Goal: Information Seeking & Learning: Find specific fact

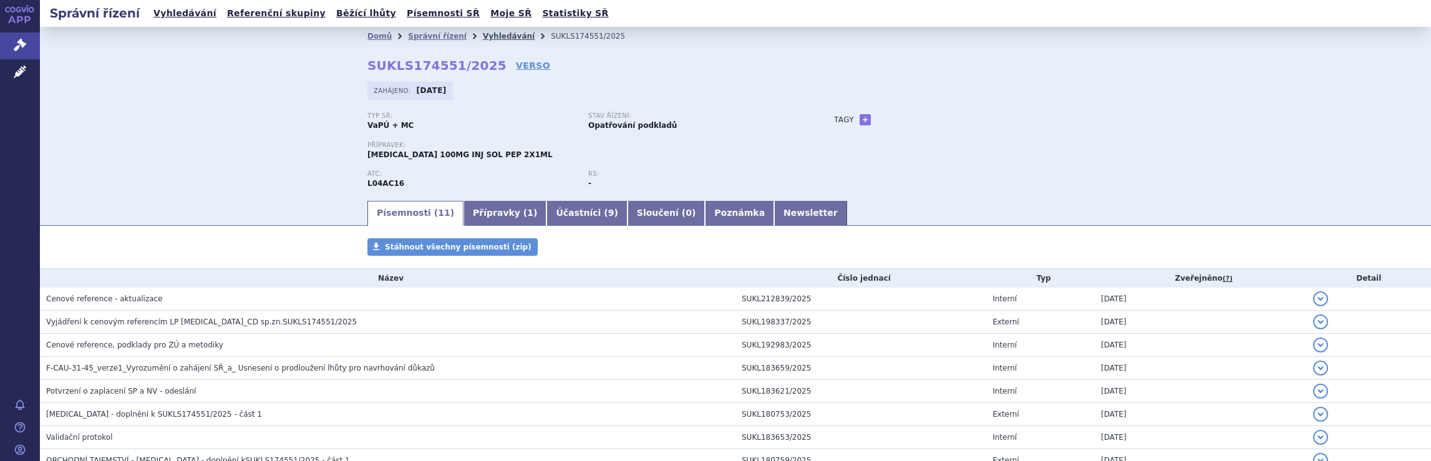
click at [487, 36] on link "Vyhledávání" at bounding box center [509, 36] width 52 height 9
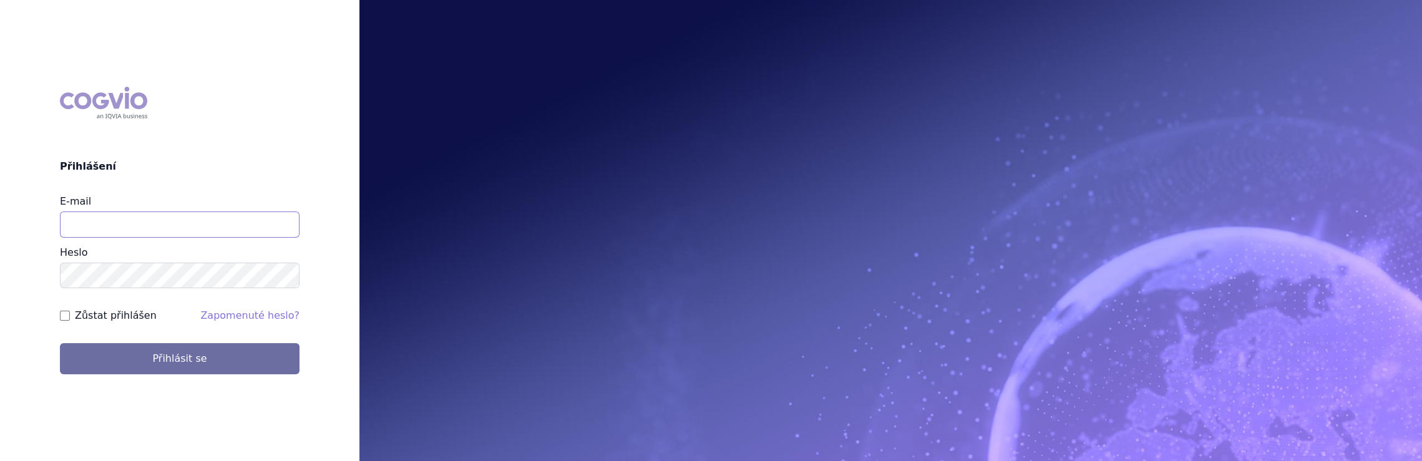
click at [115, 234] on input "E-mail" at bounding box center [180, 225] width 240 height 26
type input "jaroslava.purkertova@abbvie.com"
click at [60, 343] on button "Přihlásit se" at bounding box center [180, 358] width 240 height 31
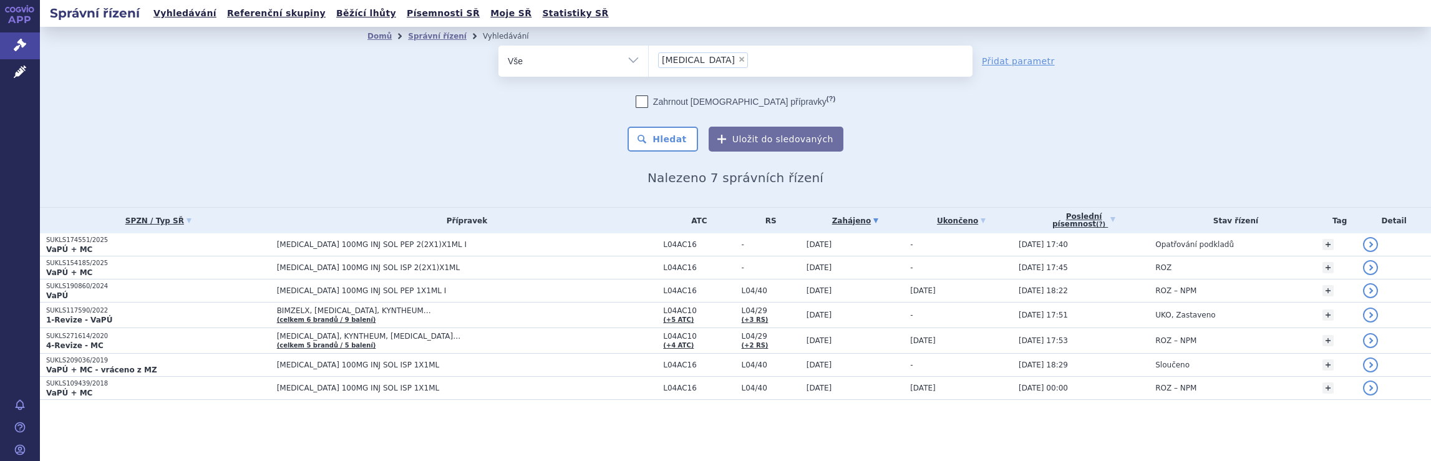
click at [738, 58] on span "×" at bounding box center [741, 59] width 7 height 7
click at [649, 58] on select "Tremfya" at bounding box center [648, 60] width 1 height 31
select select
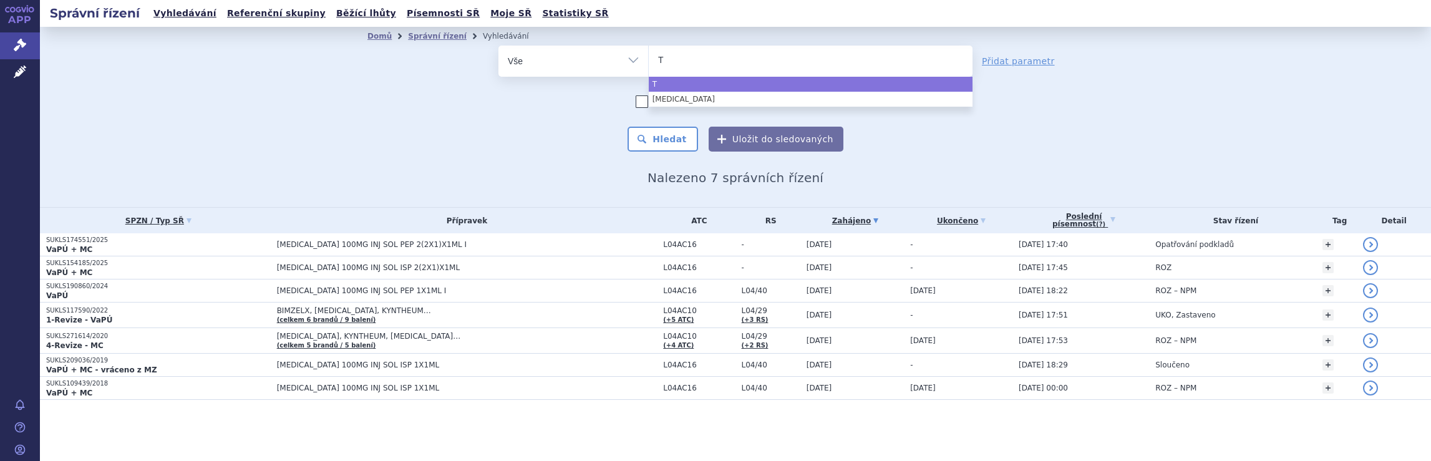
type input "Te"
type input "Tep"
type input "Tepki"
type input "Tepkin"
type input "Tepkinl"
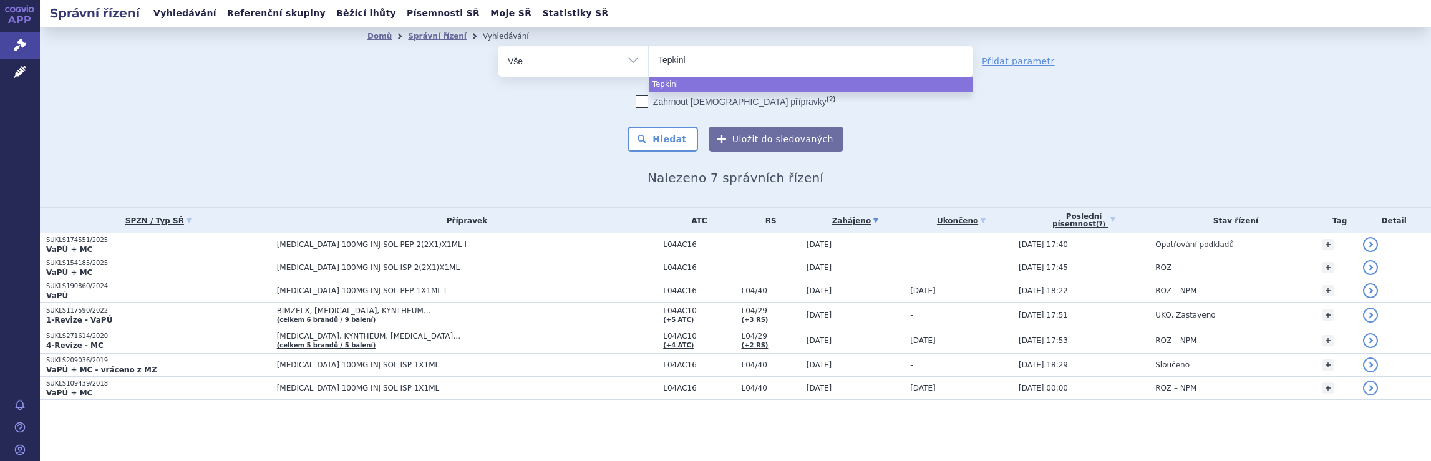
type input "Tepkinly"
select select "Tepkinly"
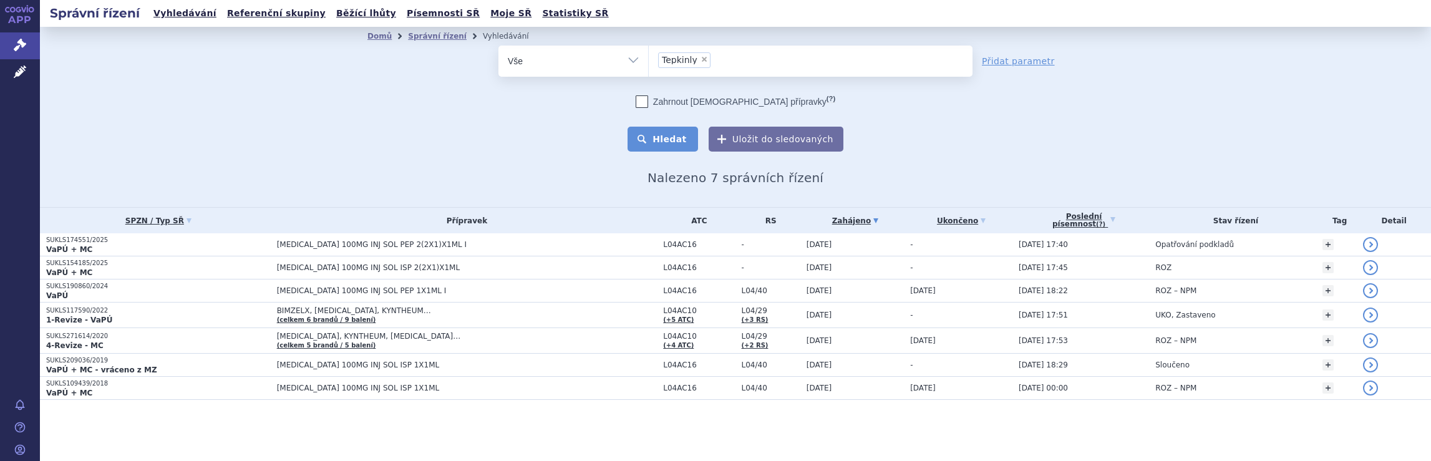
click at [688, 136] on button "Hledat" at bounding box center [663, 139] width 71 height 25
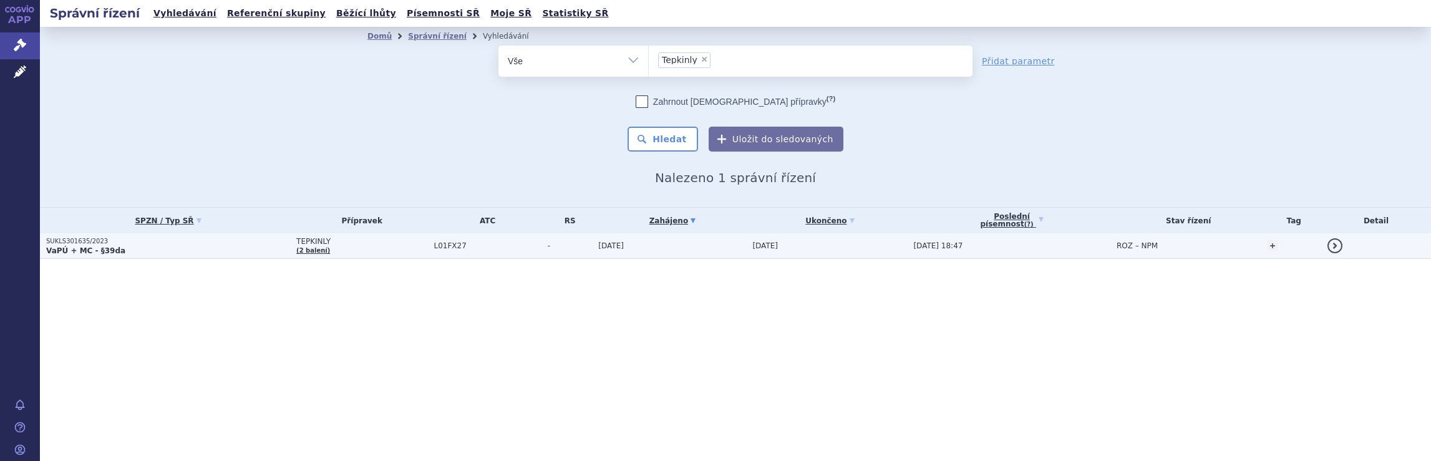
click at [334, 250] on td "TEPKINLY (2 balení)" at bounding box center [358, 246] width 137 height 26
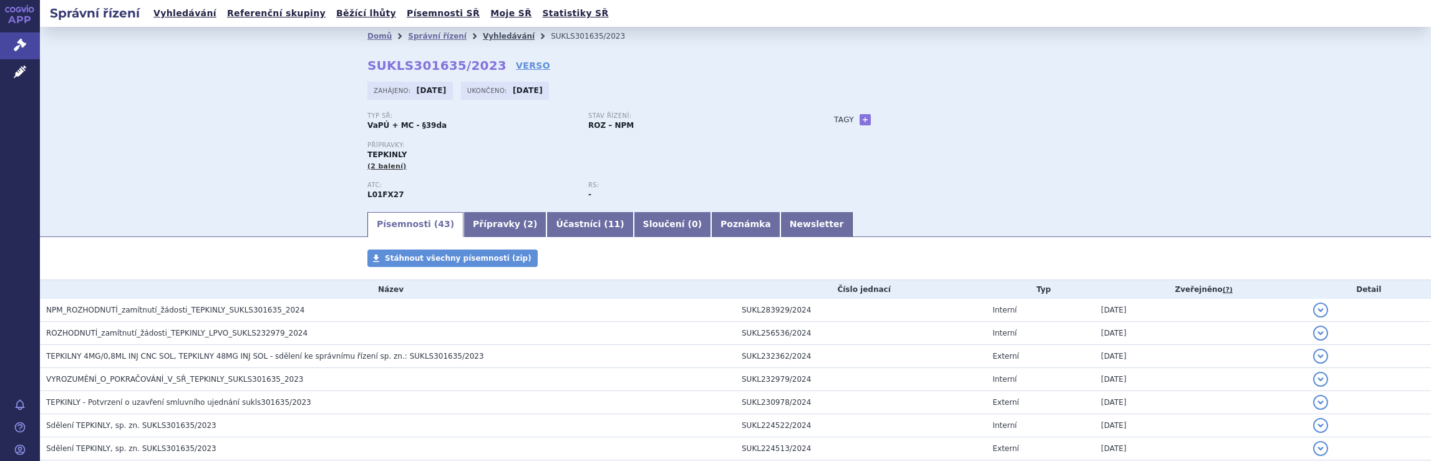
click at [489, 32] on link "Vyhledávání" at bounding box center [509, 36] width 52 height 9
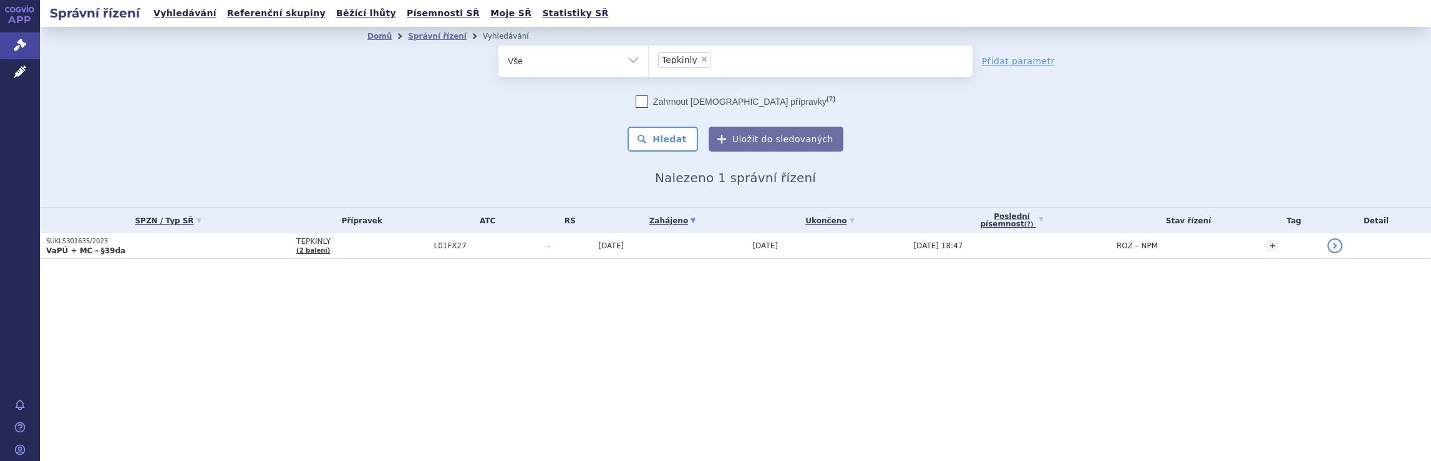
click at [701, 57] on span "×" at bounding box center [704, 59] width 7 height 7
click at [649, 57] on select "Tepkinly" at bounding box center [648, 60] width 1 height 31
select select
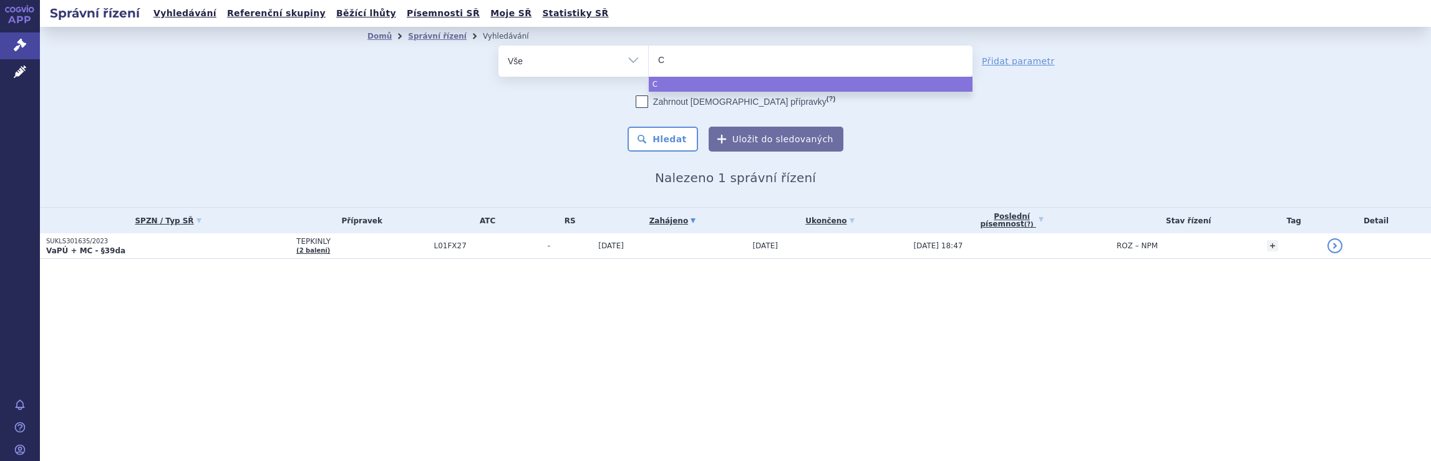
type input "Co"
type input "Col"
type input "Colu"
type input "Colum"
type input "Columv"
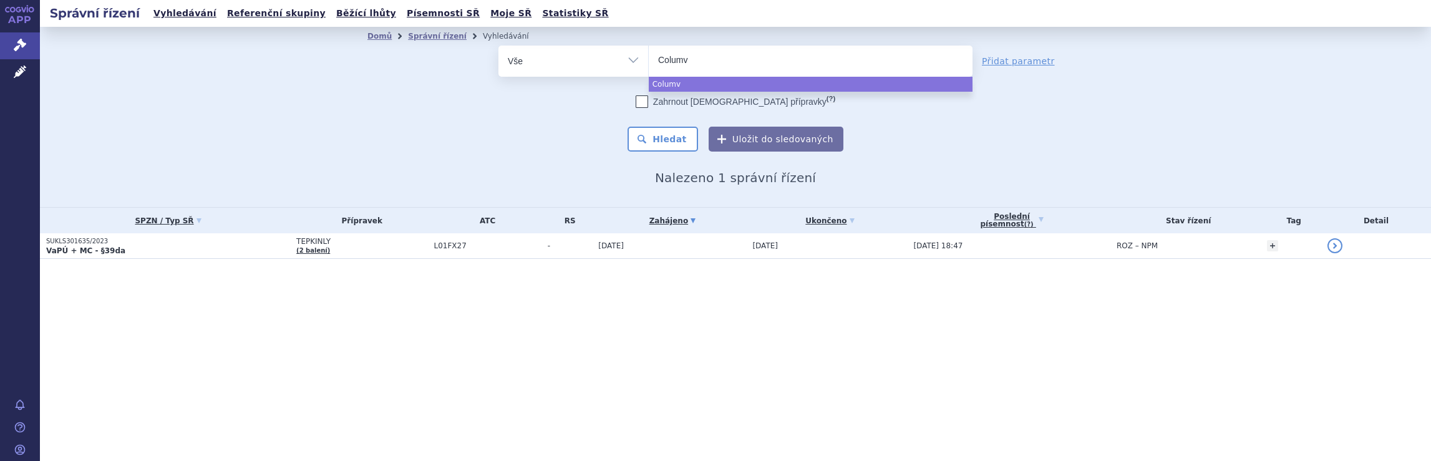
type input "Columvi"
select select "Columvi"
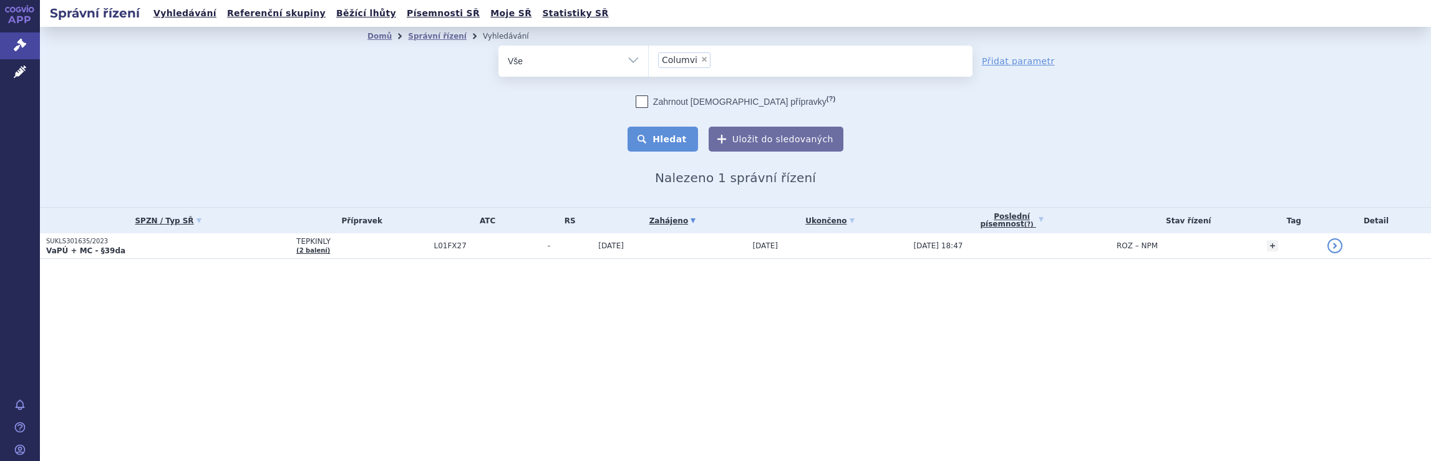
click at [665, 138] on button "Hledat" at bounding box center [663, 139] width 71 height 25
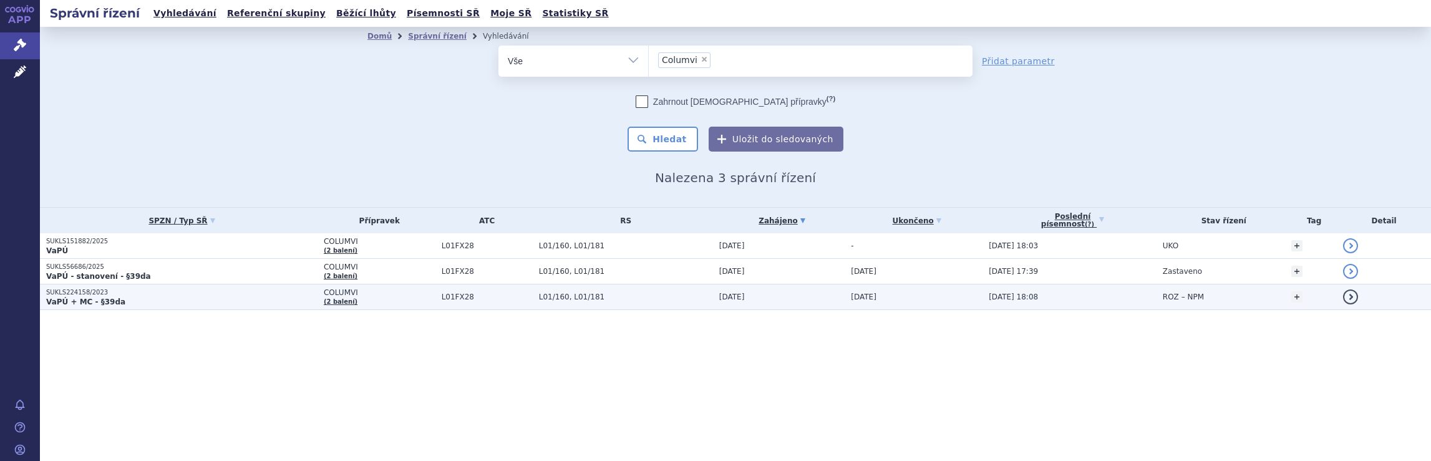
click at [211, 302] on p "VaPÚ + MC - §39da" at bounding box center [181, 302] width 271 height 10
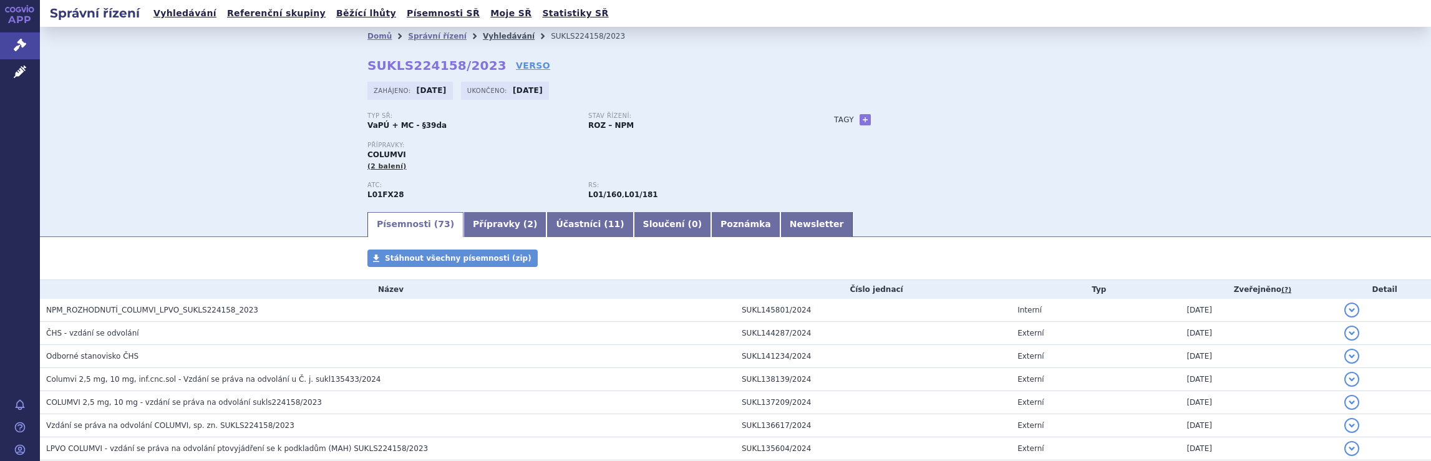
click at [489, 36] on link "Vyhledávání" at bounding box center [509, 36] width 52 height 9
